Goal: Task Accomplishment & Management: Use online tool/utility

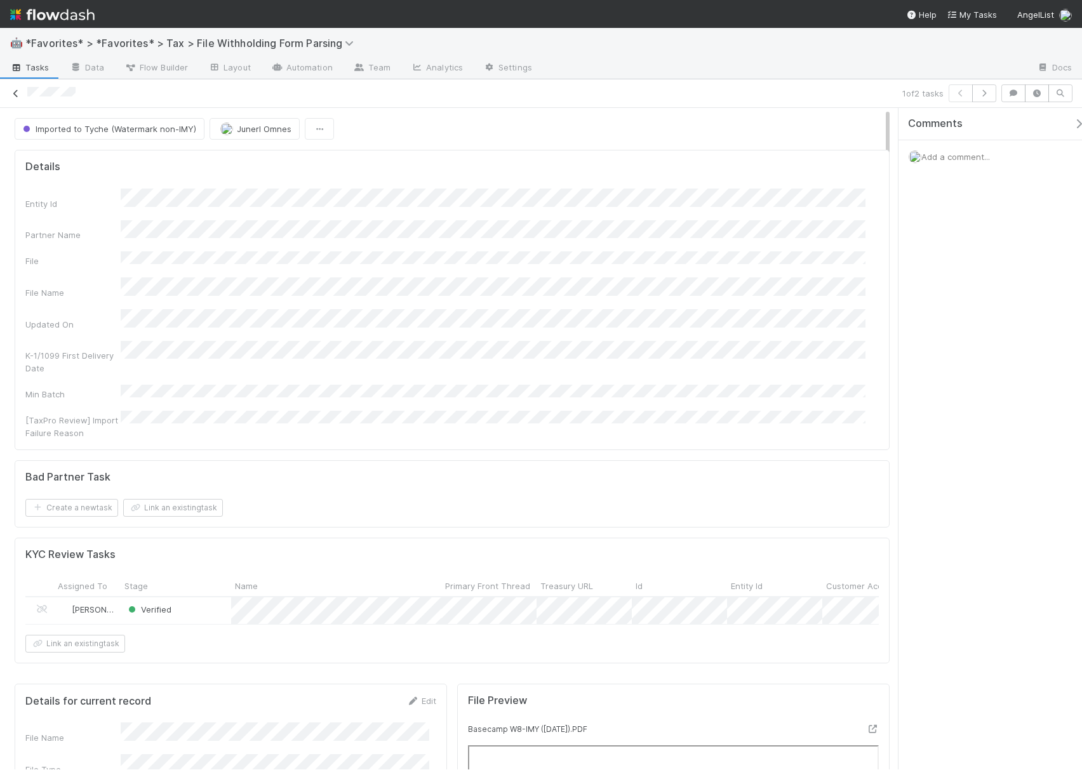
click at [15, 100] on link at bounding box center [16, 93] width 13 height 13
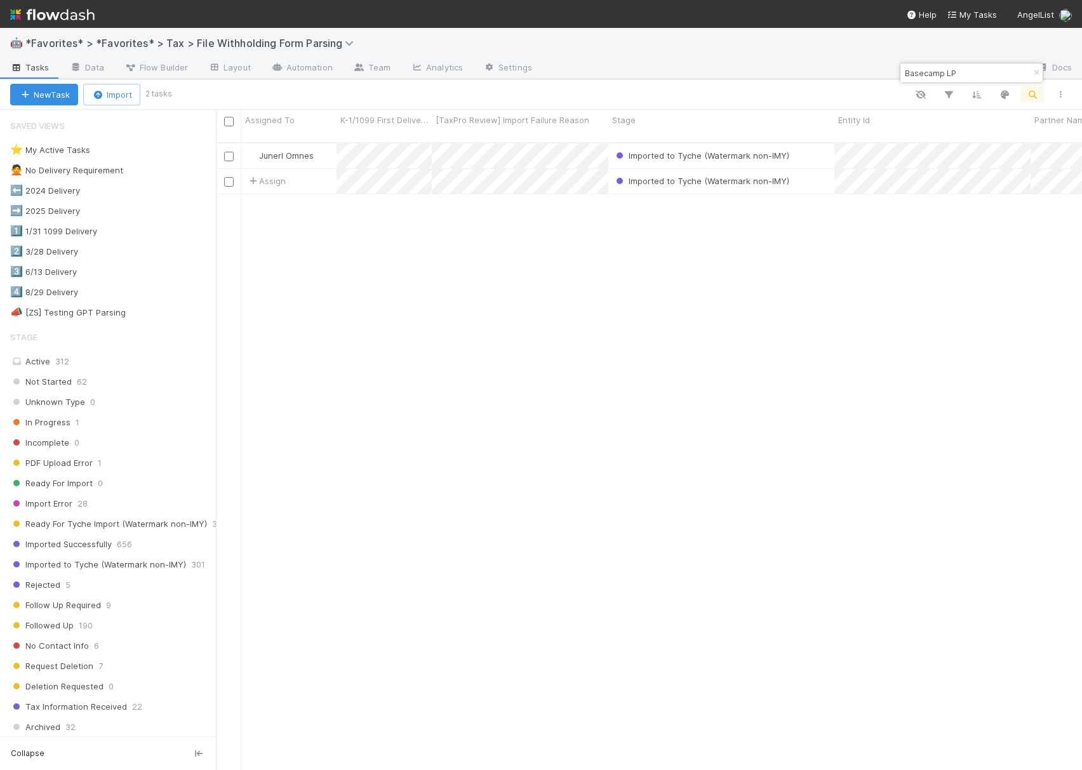
scroll to position [625, 853]
click at [915, 79] on input "Basecamp LP" at bounding box center [965, 72] width 127 height 15
paste input "Copenhagen VC Fund I [GEOGRAPHIC_DATA]"
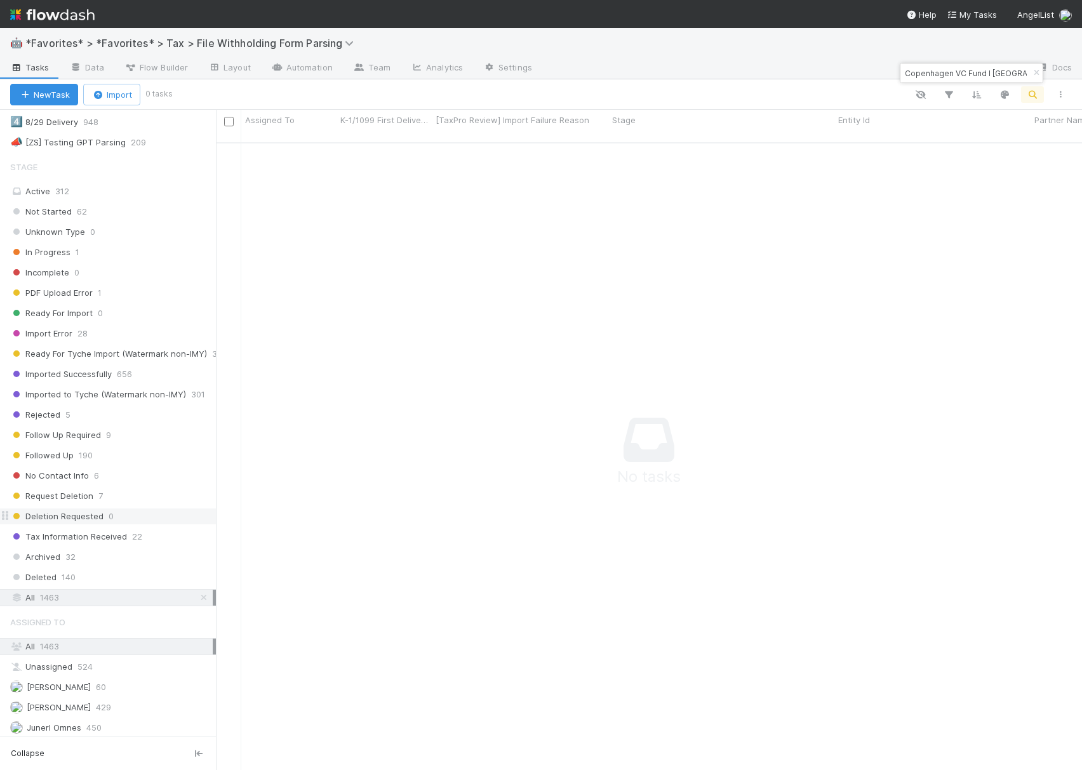
scroll to position [189, 0]
drag, startPoint x: 953, startPoint y: 72, endPoint x: 1021, endPoint y: 79, distance: 68.2
click at [1021, 79] on div "Copenhagen VC Fund I [GEOGRAPHIC_DATA]" at bounding box center [971, 72] width 142 height 19
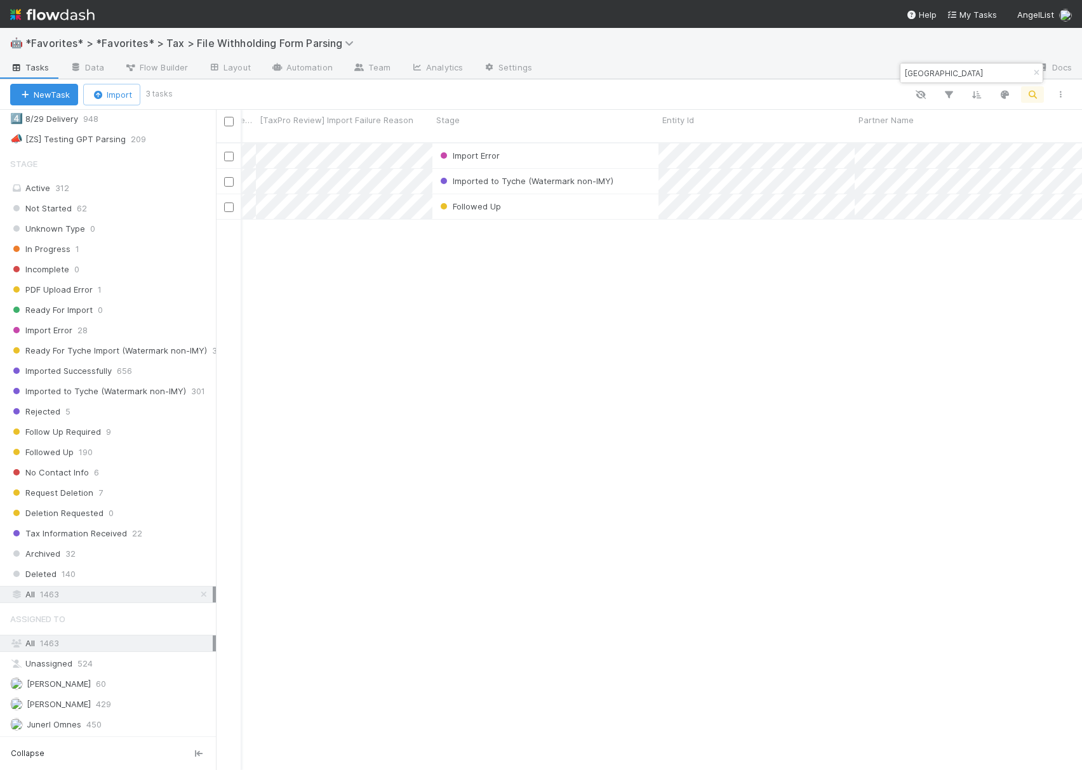
scroll to position [0, 206]
type input "[GEOGRAPHIC_DATA]"
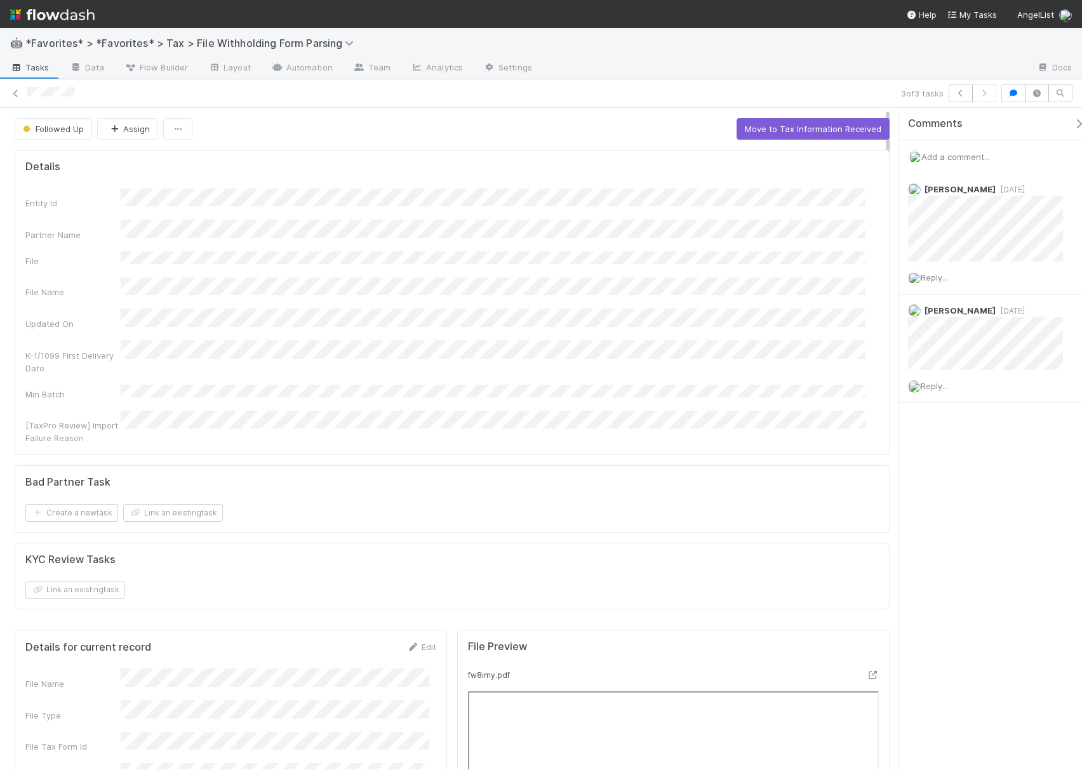
click at [961, 156] on span "Add a comment..." at bounding box center [955, 157] width 69 height 10
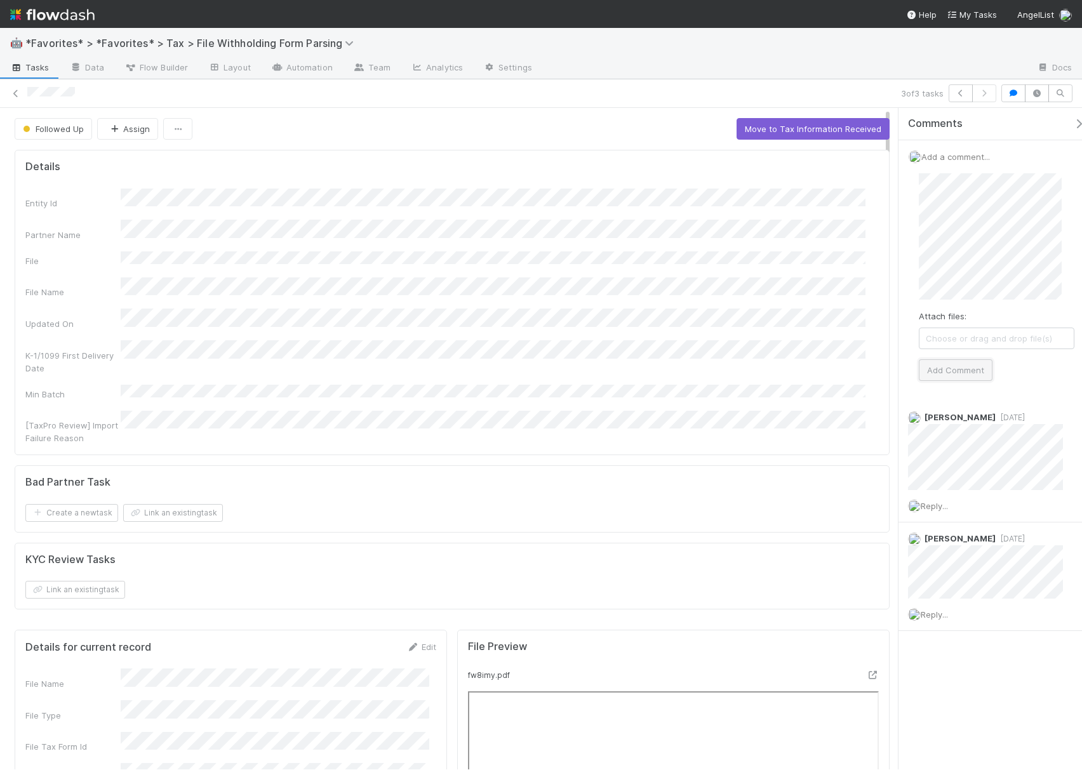
click at [948, 366] on button "Add Comment" at bounding box center [956, 370] width 74 height 22
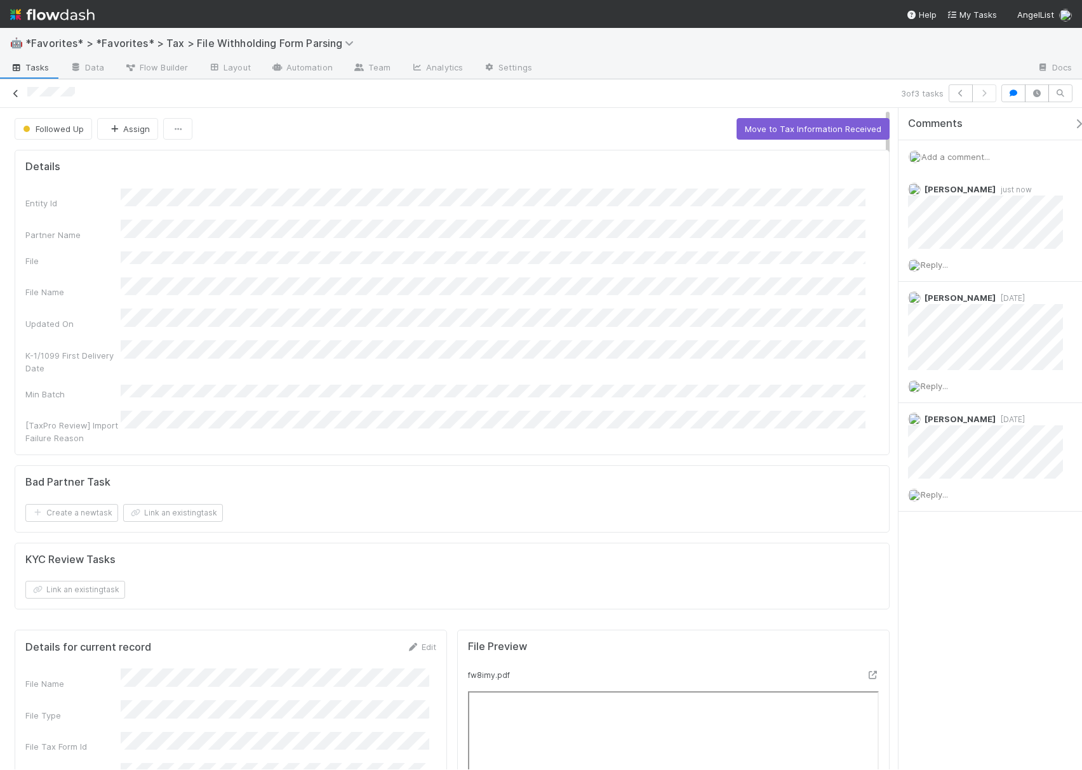
click at [16, 98] on link at bounding box center [16, 93] width 13 height 13
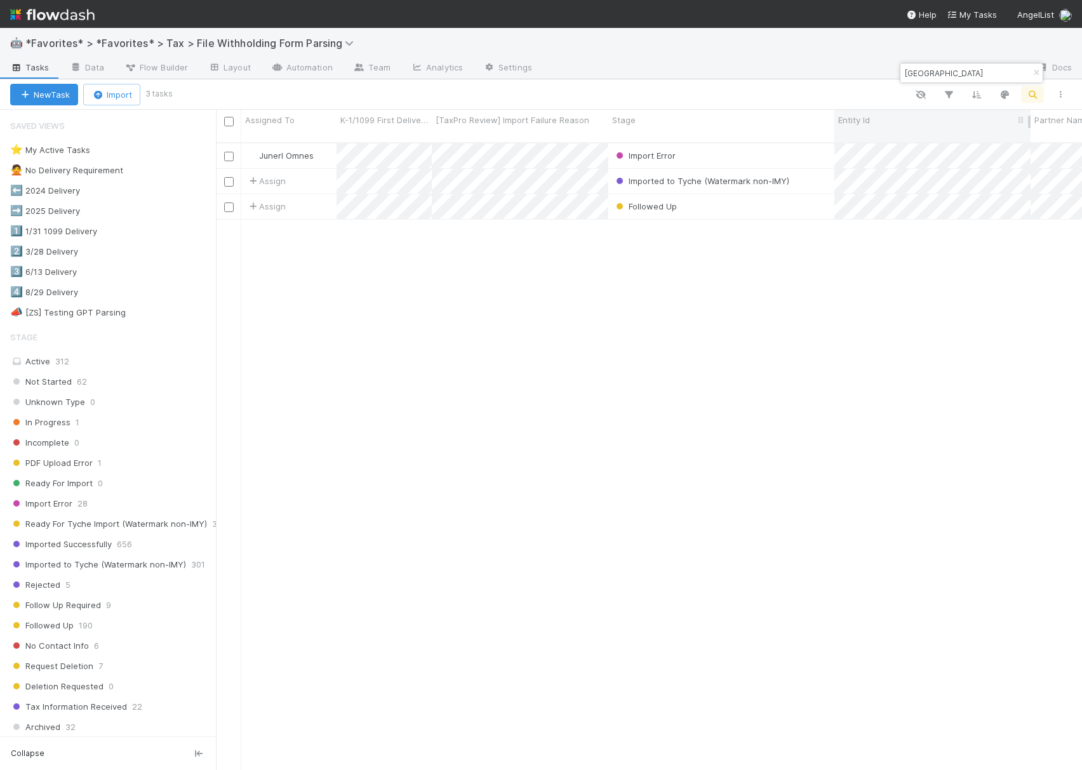
scroll to position [625, 853]
click at [970, 76] on input "[GEOGRAPHIC_DATA]" at bounding box center [965, 72] width 127 height 15
paste input "FJ Labs LP"
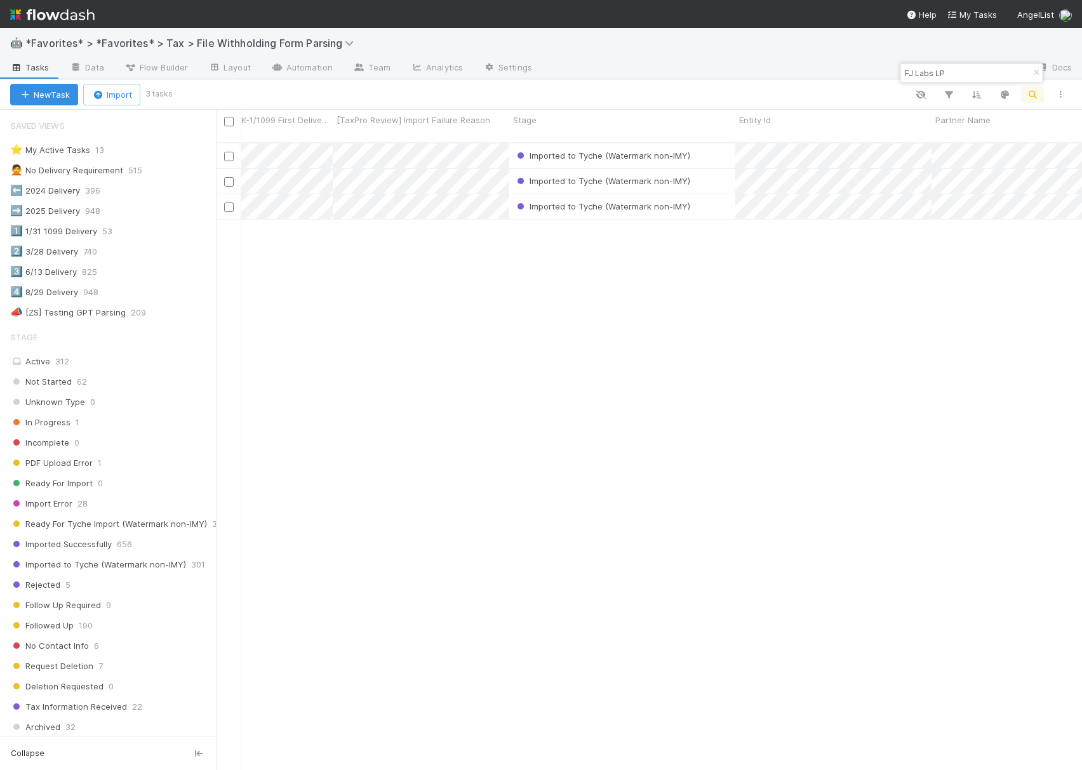
scroll to position [0, 0]
type input "FJ Labs LP"
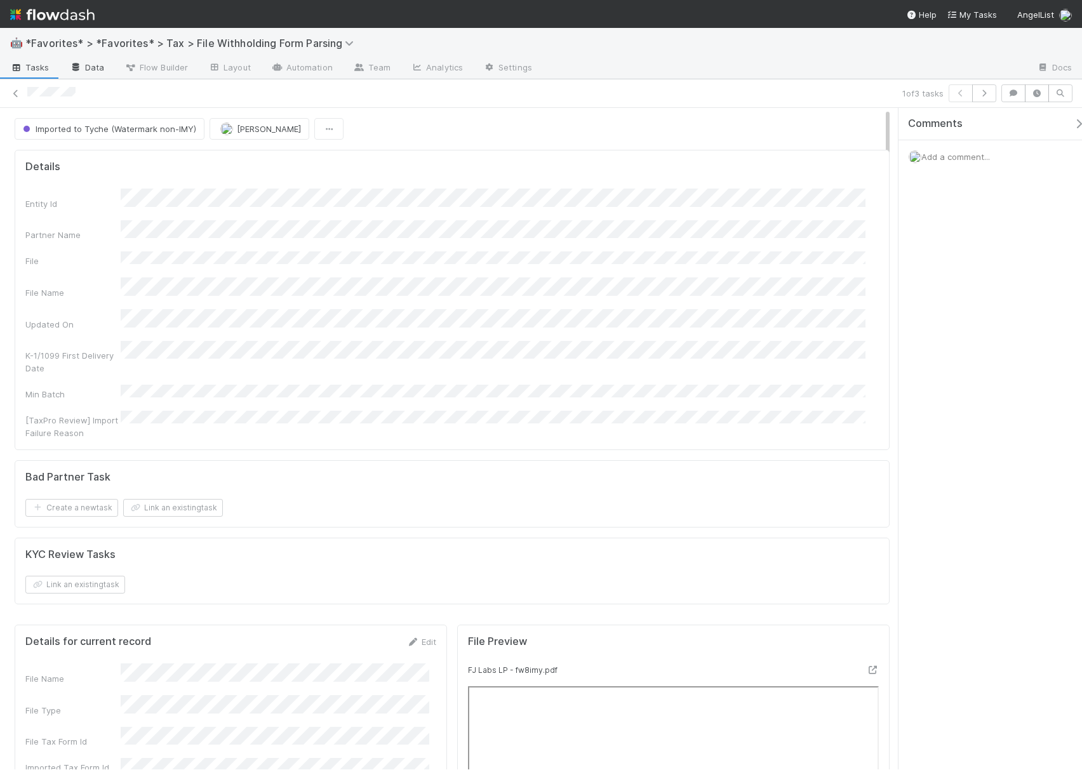
drag, startPoint x: 20, startPoint y: 93, endPoint x: 61, endPoint y: 69, distance: 46.9
click at [20, 93] on icon at bounding box center [16, 94] width 13 height 8
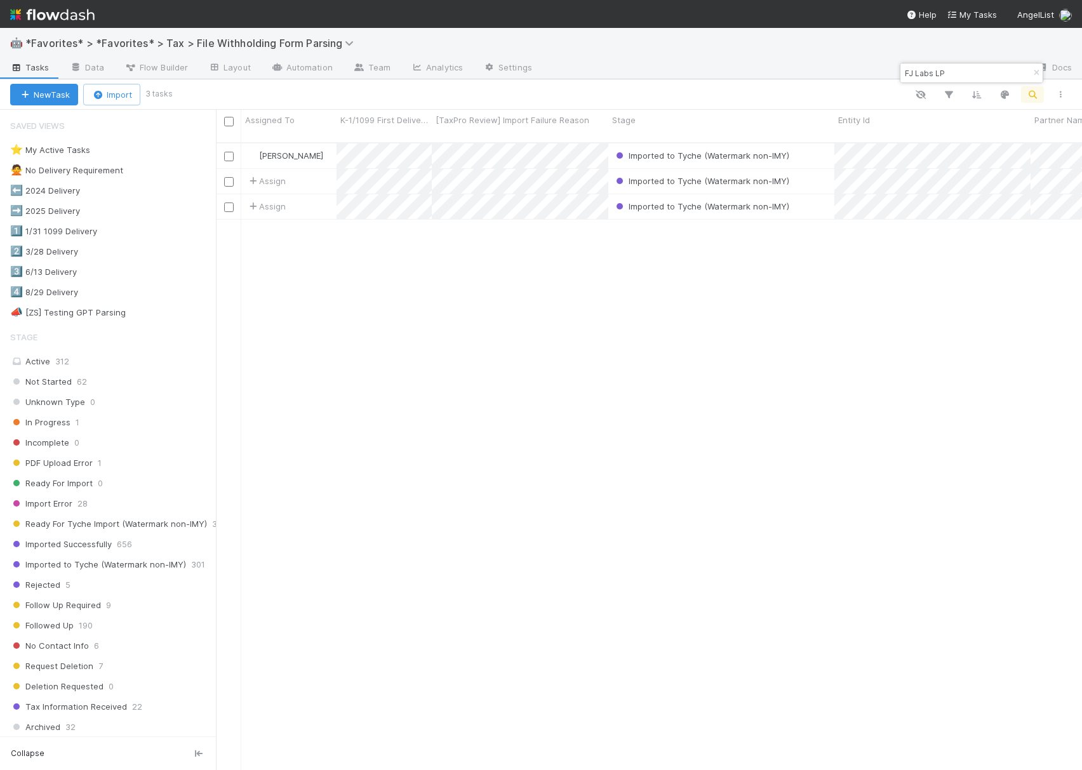
scroll to position [625, 853]
click at [925, 71] on input "FJ Labs LP" at bounding box center [965, 72] width 127 height 15
paste input "TOOL LTD"
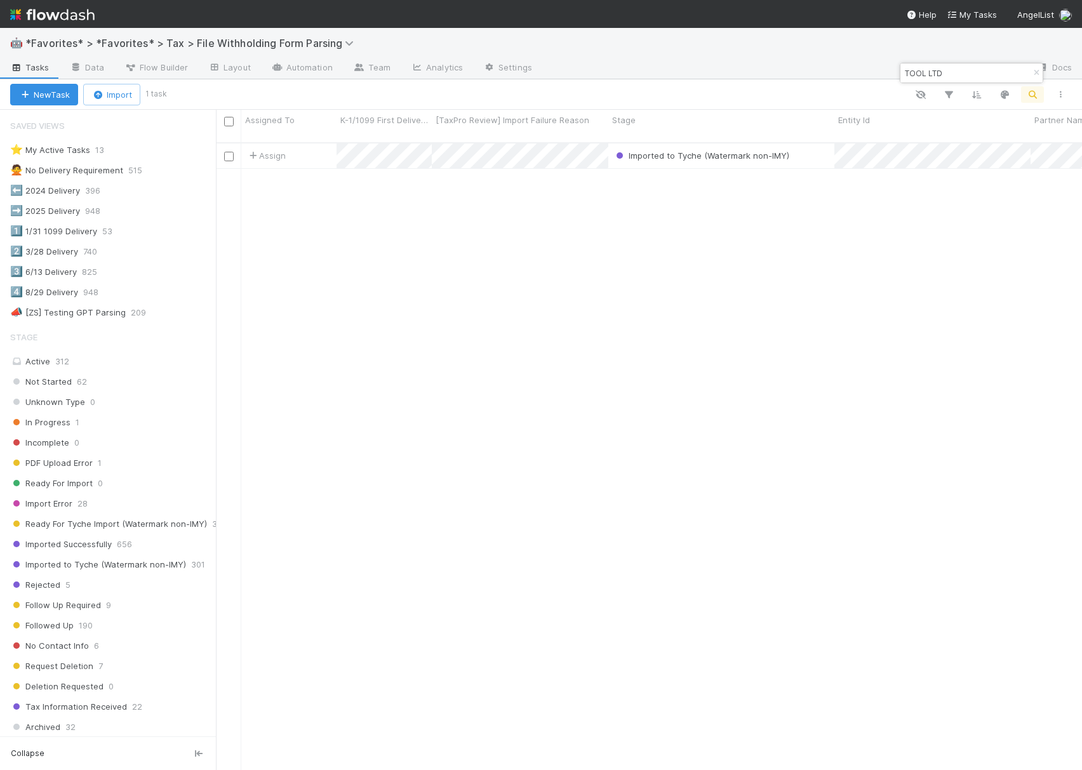
type input "TOOL LTD"
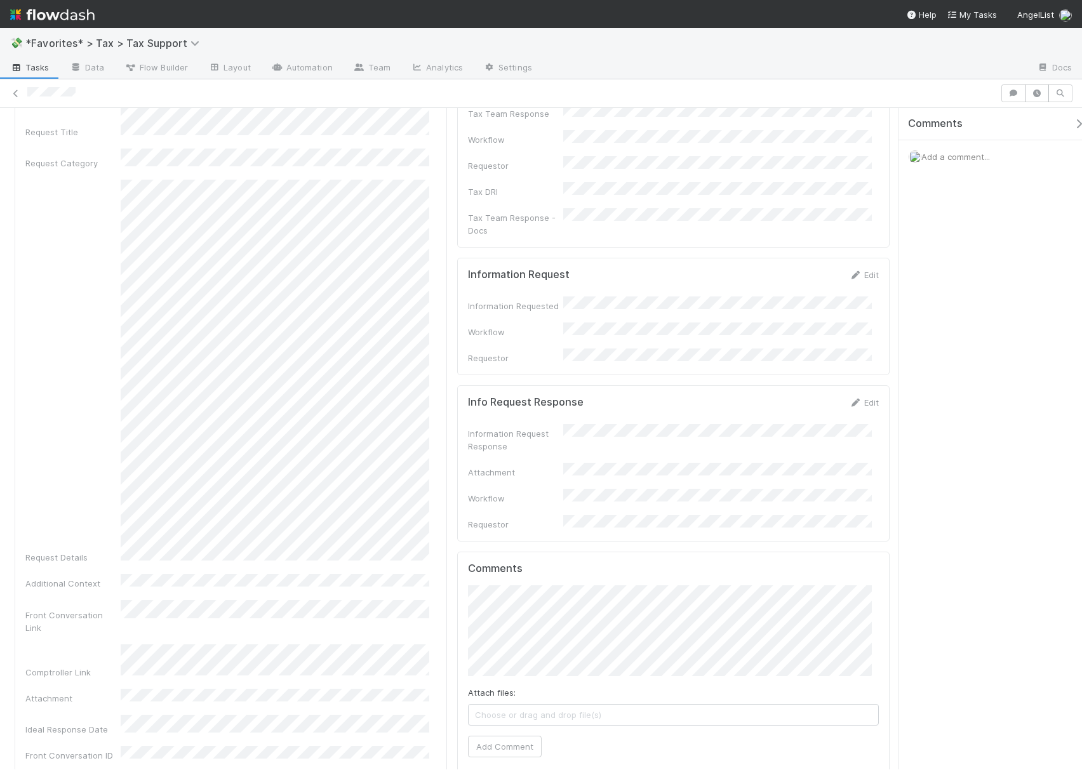
scroll to position [169, 0]
